Goal: Use online tool/utility: Utilize a website feature to perform a specific function

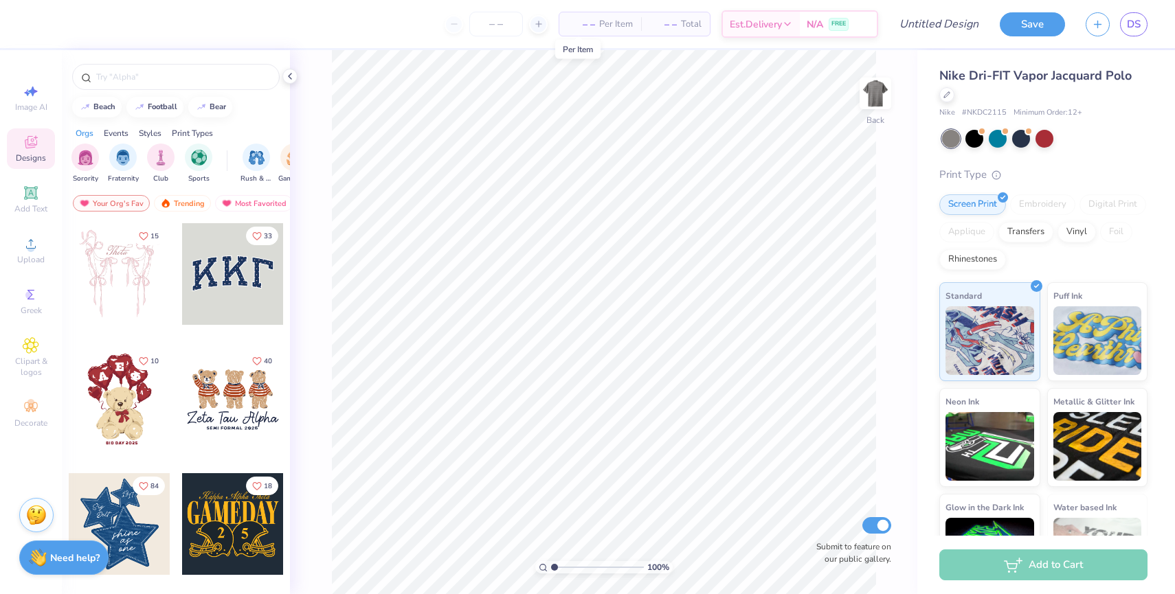
click at [582, 22] on span "– –" at bounding box center [581, 24] width 27 height 14
click at [487, 22] on input "number" at bounding box center [496, 24] width 54 height 25
type input "40"
click at [393, 0] on div "40 N/A Per Item N/A Total Est. Delivery N/A FREE" at bounding box center [458, 24] width 840 height 48
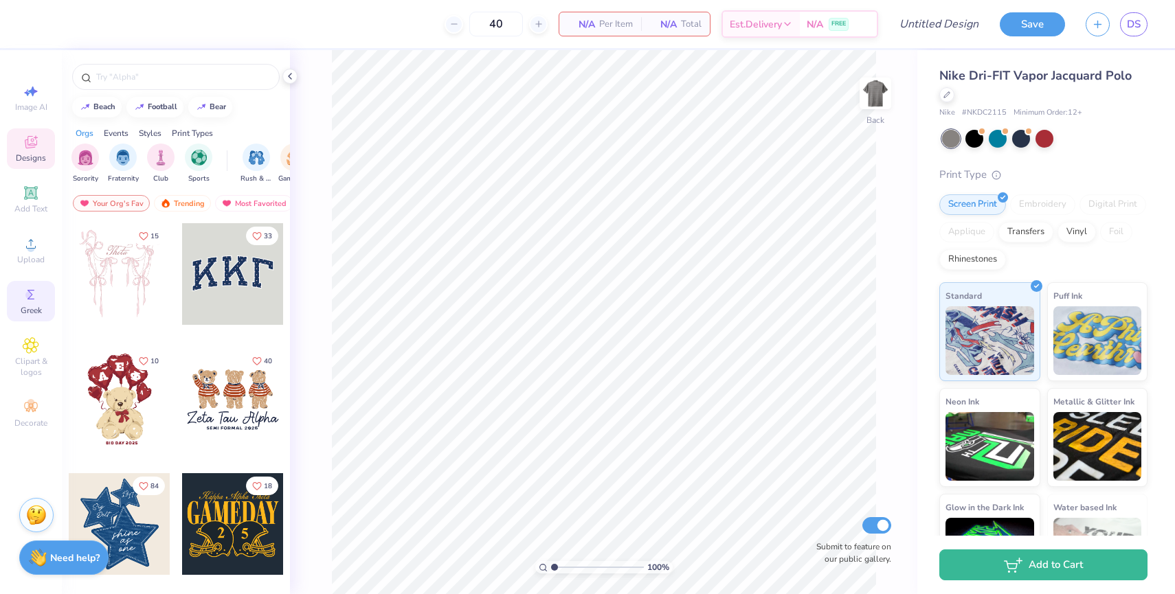
click at [32, 305] on span "Greek" at bounding box center [31, 310] width 21 height 11
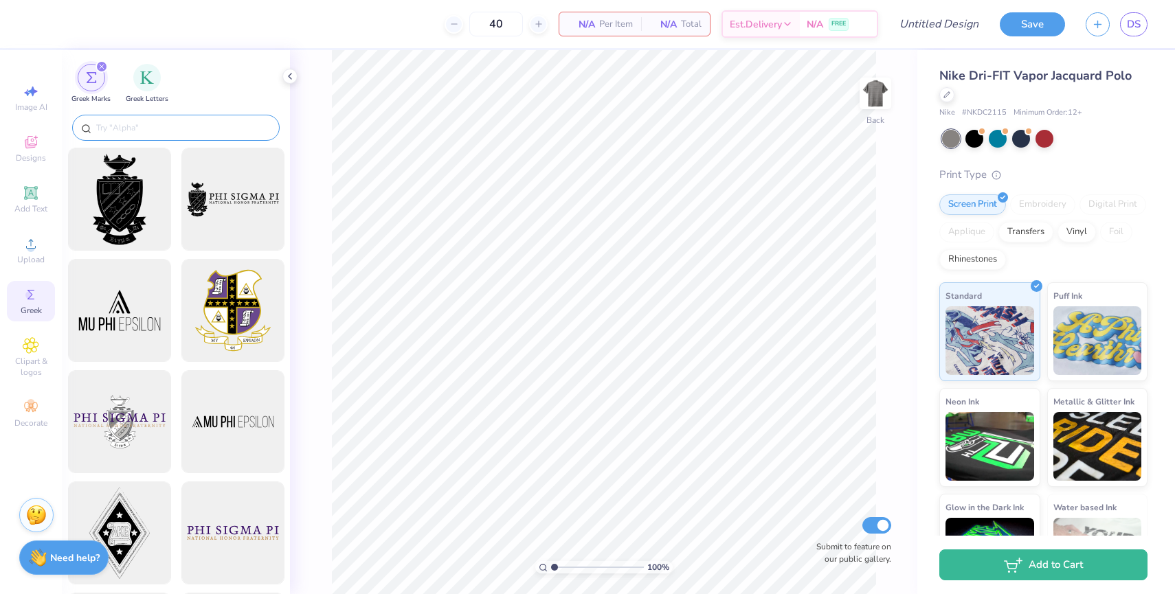
click at [170, 130] on input "text" at bounding box center [183, 128] width 176 height 14
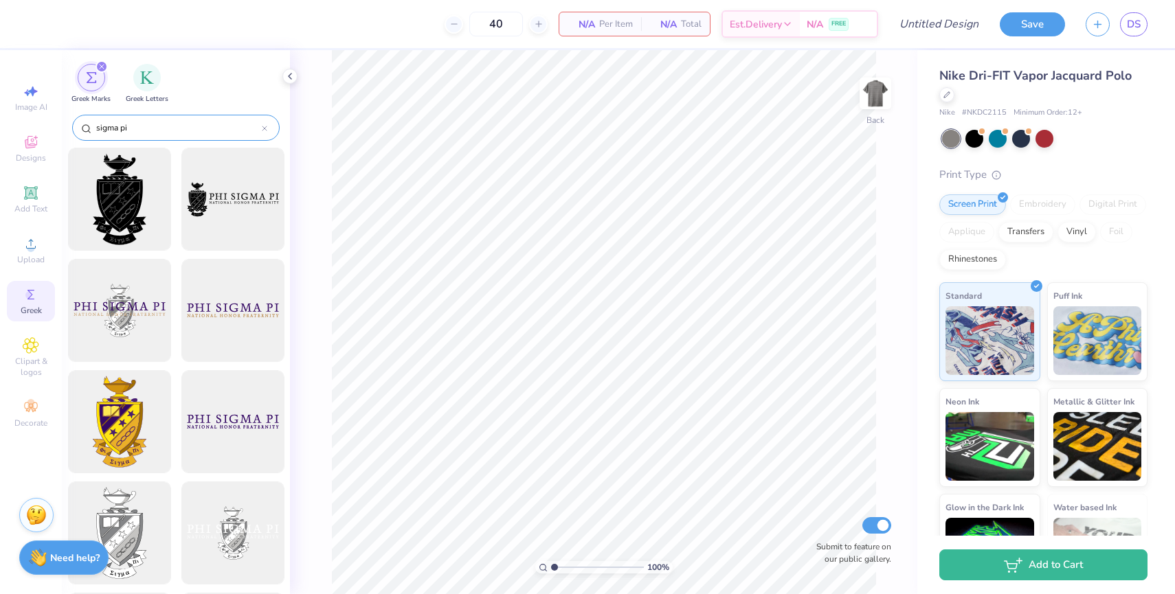
type input "sigma pi"
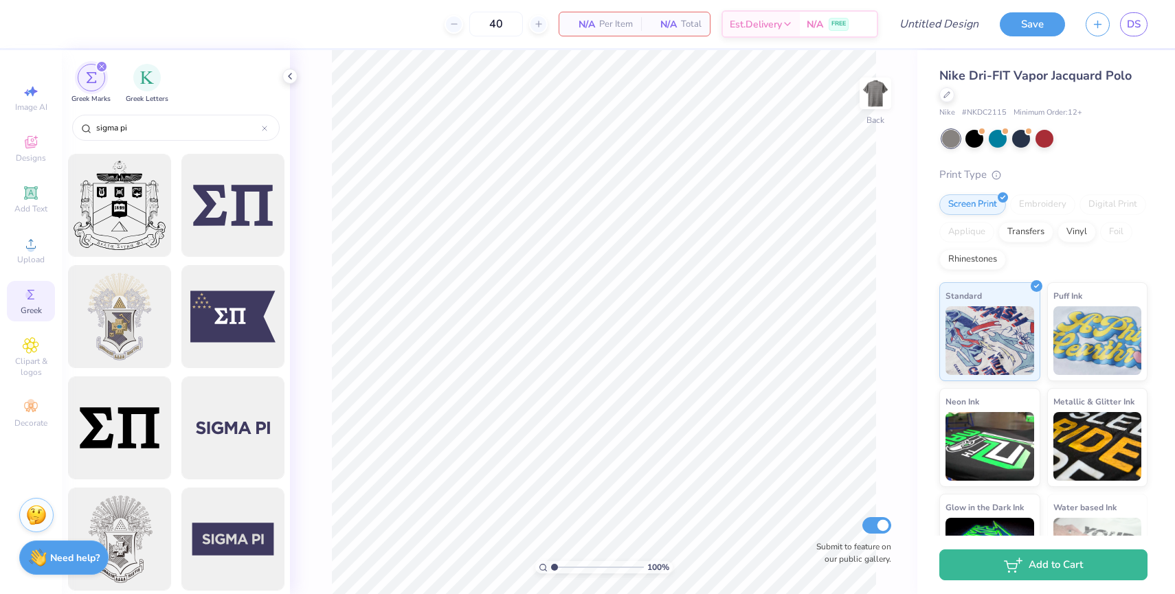
scroll to position [1428, 0]
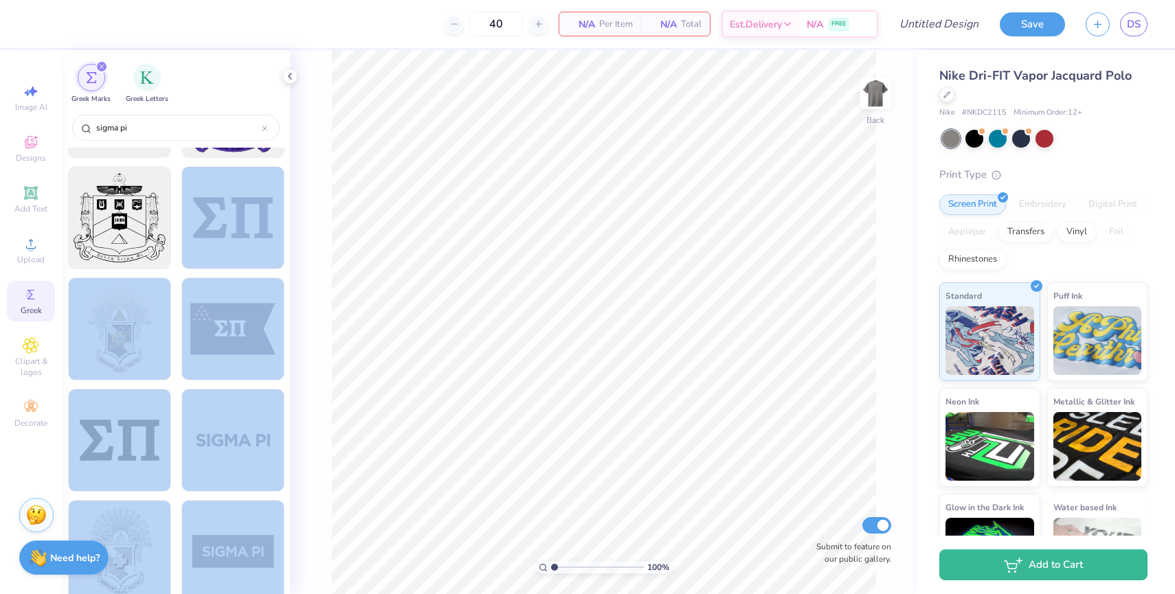
click at [695, 234] on div "40 N/A Per Item N/A Total Est. Delivery N/A FREE Design Title Save DS Image AI …" at bounding box center [587, 297] width 1175 height 594
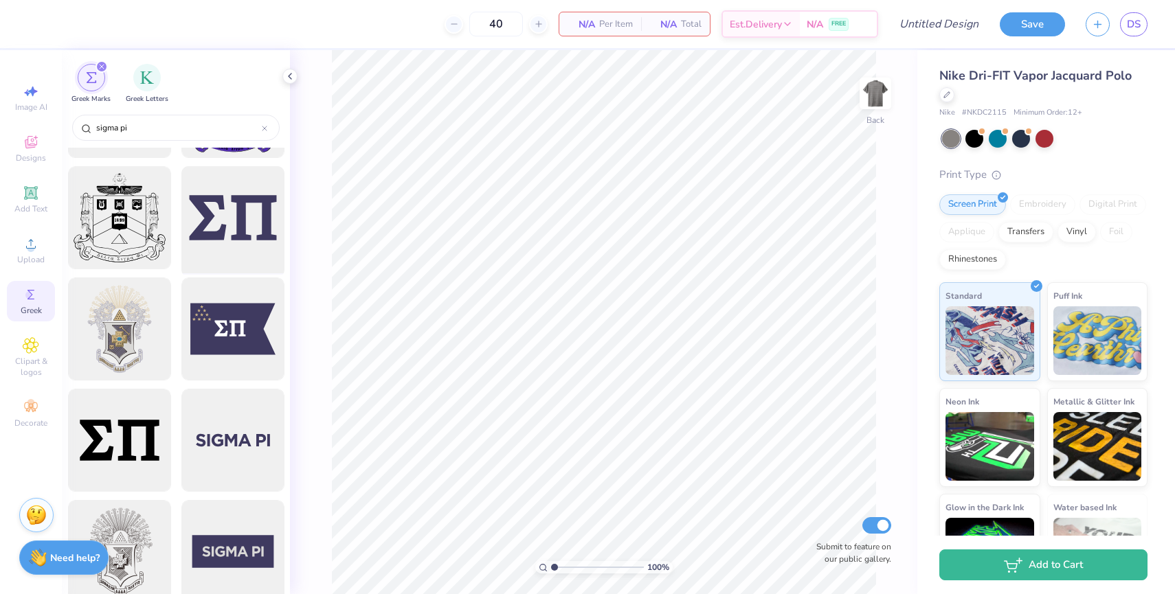
click at [229, 195] on div at bounding box center [232, 217] width 113 height 113
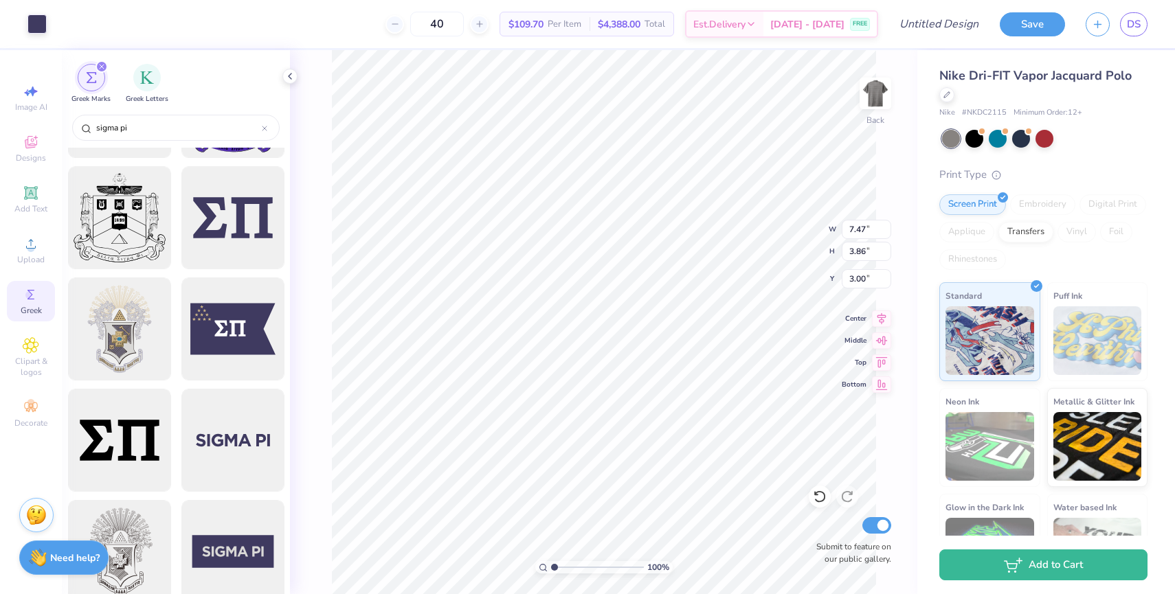
type input "3.96"
type input "2.04"
type input "2.19"
